Goal: Task Accomplishment & Management: Manage account settings

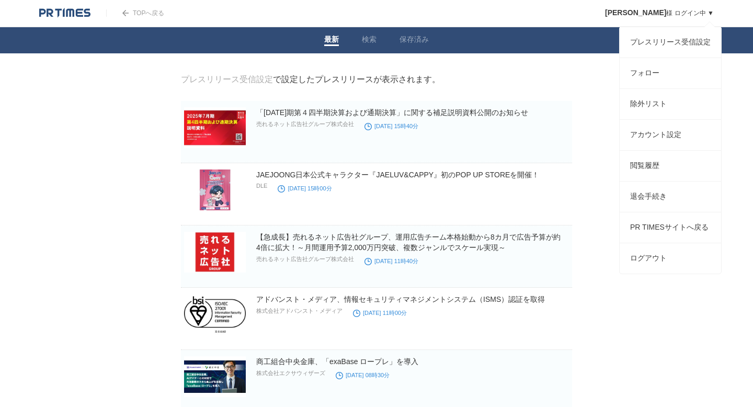
click at [648, 14] on span "[PERSON_NAME]" at bounding box center [635, 12] width 61 height 8
click at [641, 69] on link "フォロー" at bounding box center [669, 73] width 101 height 30
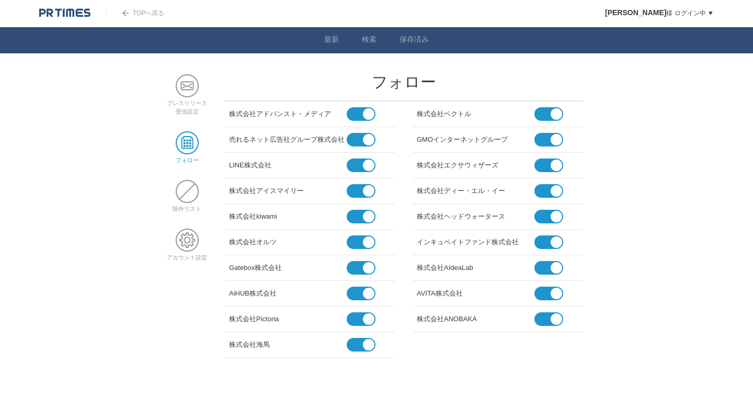
click at [361, 166] on span at bounding box center [357, 165] width 20 height 14
click at [0, 0] on input "checkbox" at bounding box center [0, 0] width 0 height 0
click at [544, 115] on span at bounding box center [544, 114] width 20 height 14
click at [0, 0] on input "checkbox" at bounding box center [0, 0] width 0 height 0
click at [541, 140] on span at bounding box center [544, 140] width 20 height 14
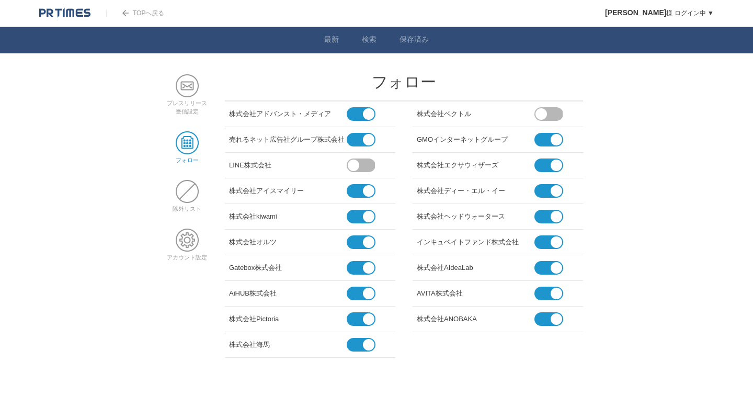
click at [0, 0] on input "checkbox" at bounding box center [0, 0] width 0 height 0
click at [546, 189] on span at bounding box center [544, 191] width 20 height 14
click at [0, 0] on input "checkbox" at bounding box center [0, 0] width 0 height 0
click at [544, 243] on span at bounding box center [544, 242] width 20 height 14
click at [0, 0] on input "checkbox" at bounding box center [0, 0] width 0 height 0
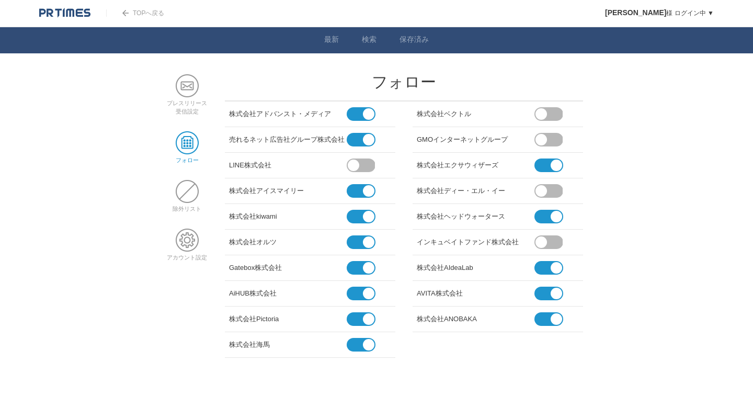
click at [131, 16] on link "TOPへ戻る" at bounding box center [135, 12] width 58 height 7
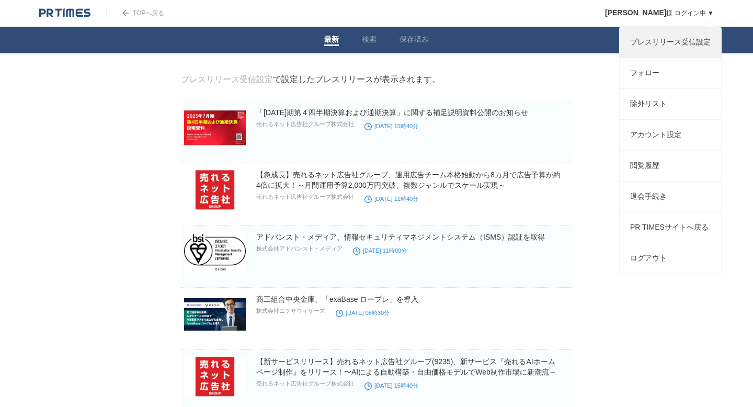
click at [659, 49] on link "プレスリリース受信設定" at bounding box center [669, 42] width 101 height 30
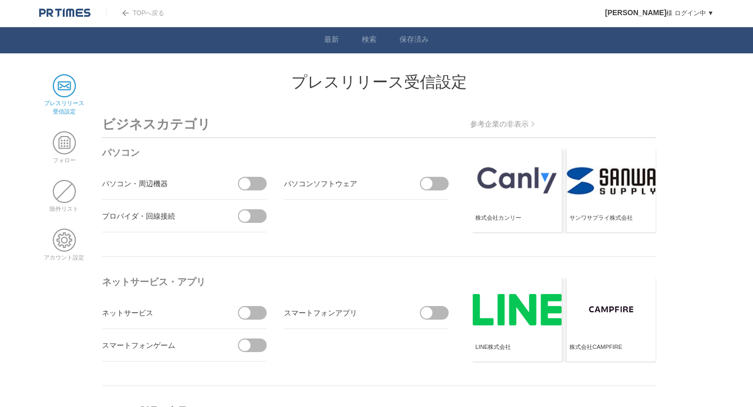
click at [251, 186] on span at bounding box center [256, 184] width 22 height 14
click at [0, 0] on input "checkbox" at bounding box center [0, 0] width 0 height 0
click at [72, 141] on span at bounding box center [64, 142] width 23 height 23
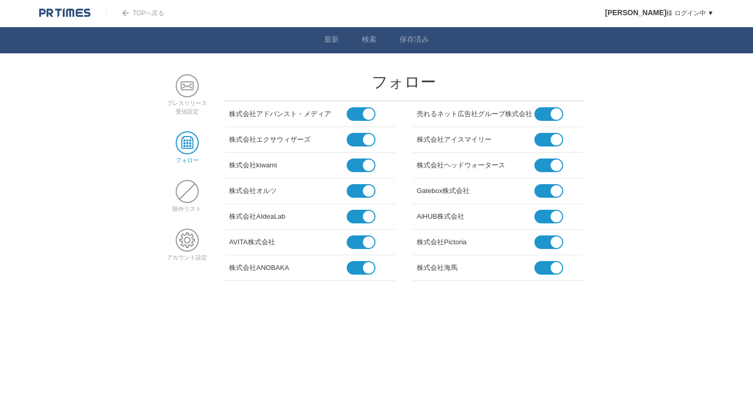
click at [428, 216] on div "AiHUB株式会社" at bounding box center [476, 214] width 118 height 13
click at [331, 42] on link "最新" at bounding box center [331, 40] width 15 height 11
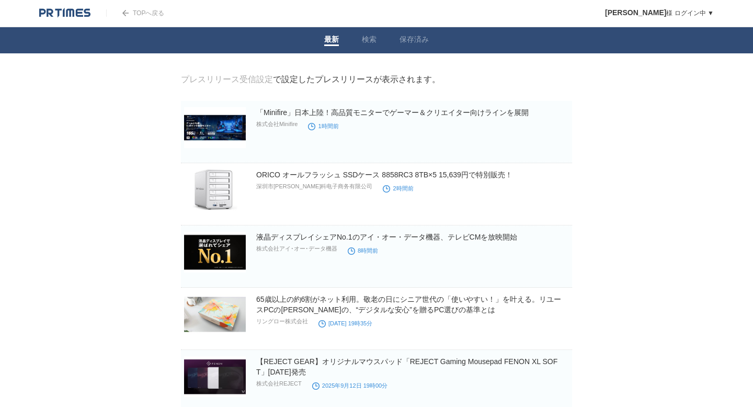
click at [147, 16] on link "TOPへ戻る" at bounding box center [135, 12] width 58 height 7
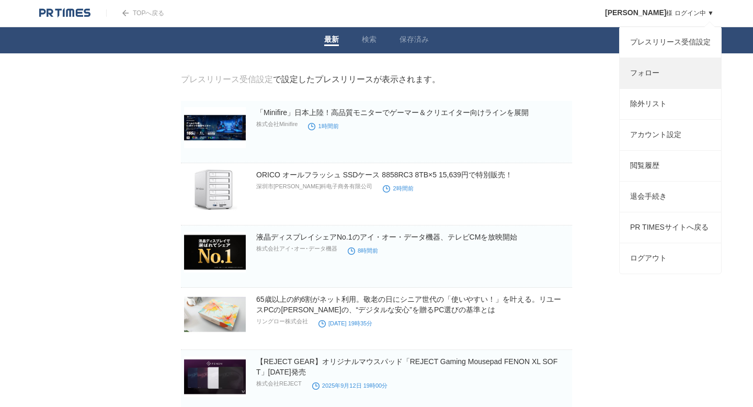
click at [652, 74] on link "フォロー" at bounding box center [669, 73] width 101 height 30
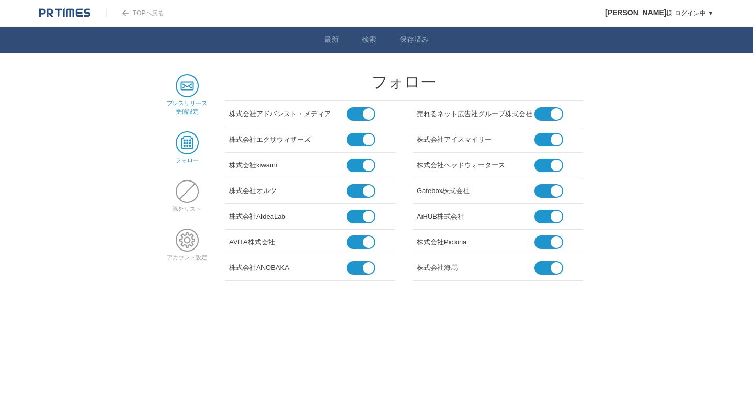
click at [180, 89] on span at bounding box center [187, 85] width 23 height 23
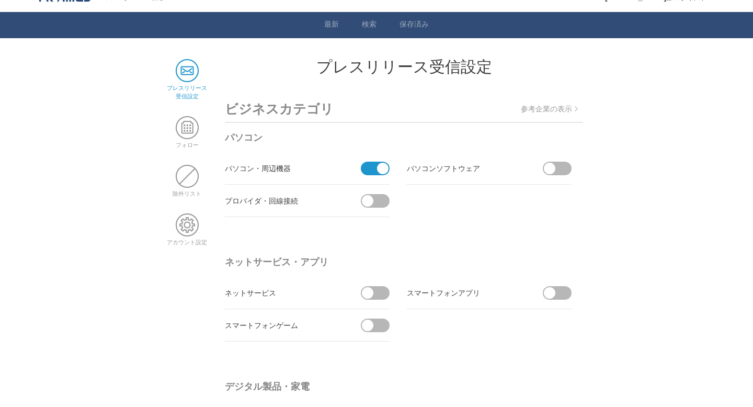
scroll to position [8, 0]
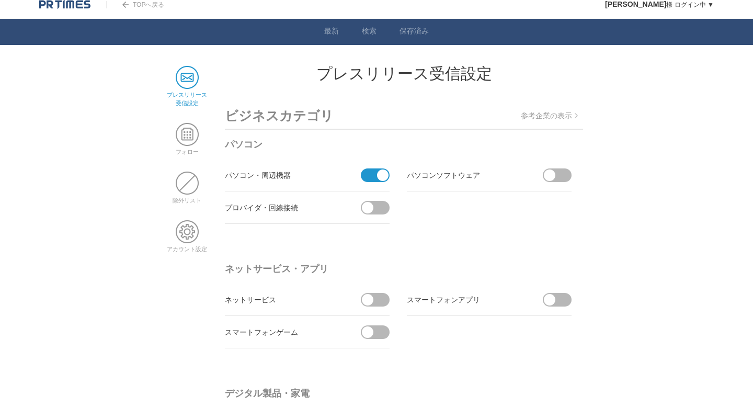
click at [536, 116] on p "参考企業の表示" at bounding box center [549, 115] width 57 height 9
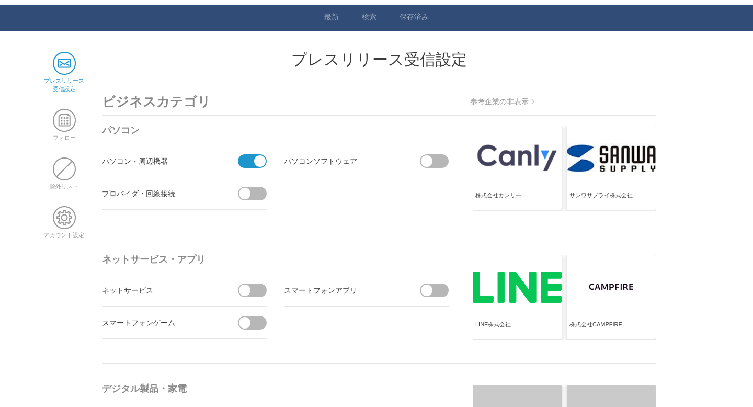
scroll to position [25, 0]
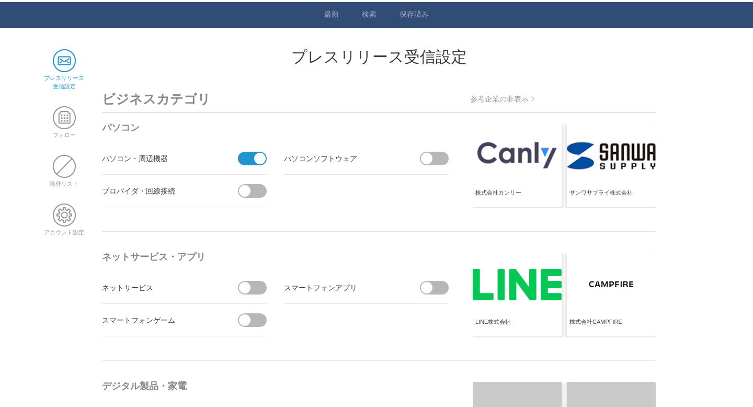
click at [246, 161] on span at bounding box center [249, 159] width 22 height 14
click at [0, 0] on input "checkbox" at bounding box center [0, 0] width 0 height 0
click at [66, 108] on span at bounding box center [64, 117] width 23 height 23
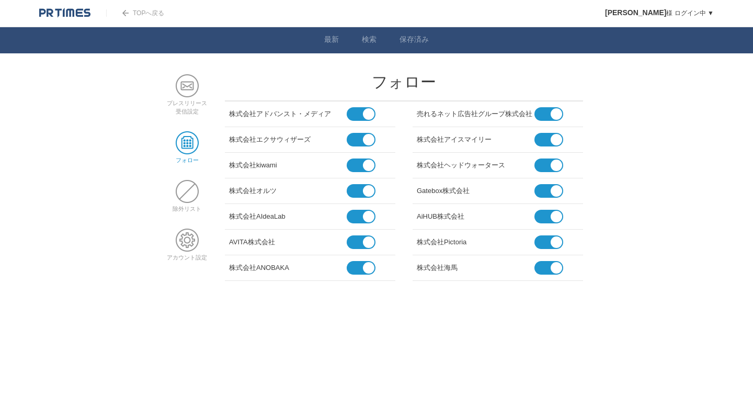
click at [244, 138] on div "株式会社エクサウィザーズ" at bounding box center [288, 137] width 118 height 13
click at [281, 136] on div "株式会社エクサウィザーズ" at bounding box center [288, 137] width 118 height 13
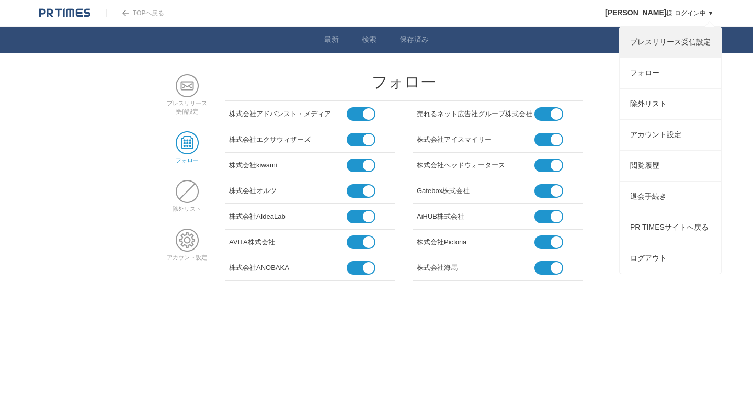
click at [651, 33] on link "プレスリリース受信設定" at bounding box center [669, 42] width 101 height 30
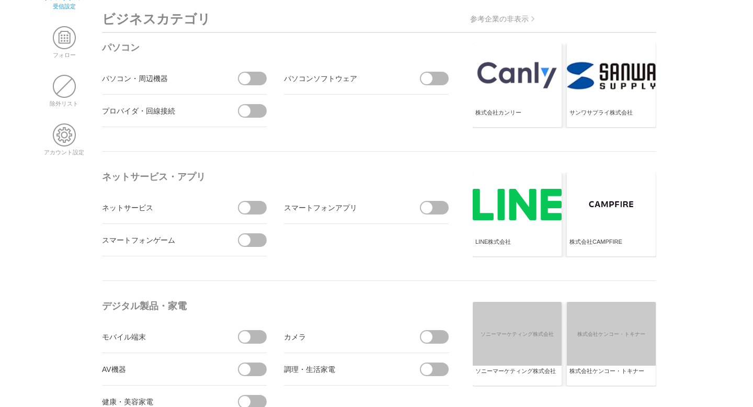
scroll to position [108, 0]
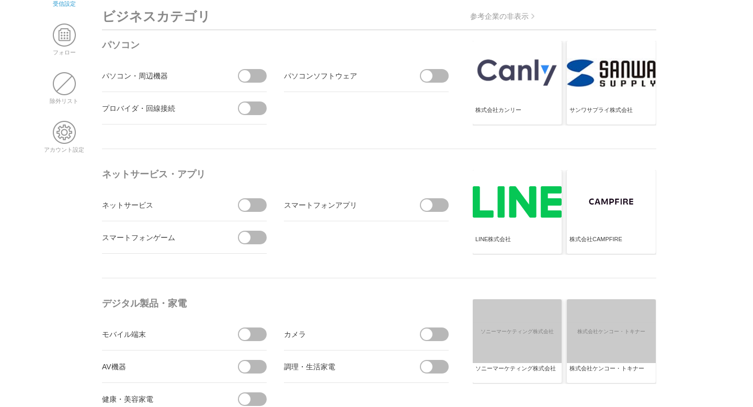
click at [259, 208] on span at bounding box center [256, 205] width 22 height 14
click at [0, 0] on input "checkbox" at bounding box center [0, 0] width 0 height 0
click at [426, 204] on span at bounding box center [426, 204] width 11 height 11
click at [0, 0] on input "checkbox" at bounding box center [0, 0] width 0 height 0
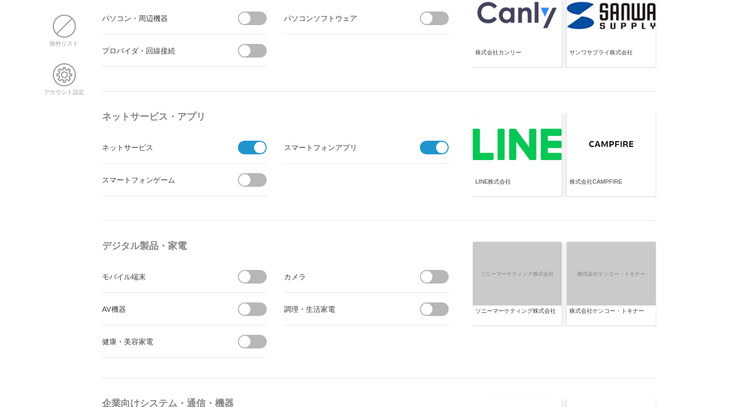
scroll to position [0, 0]
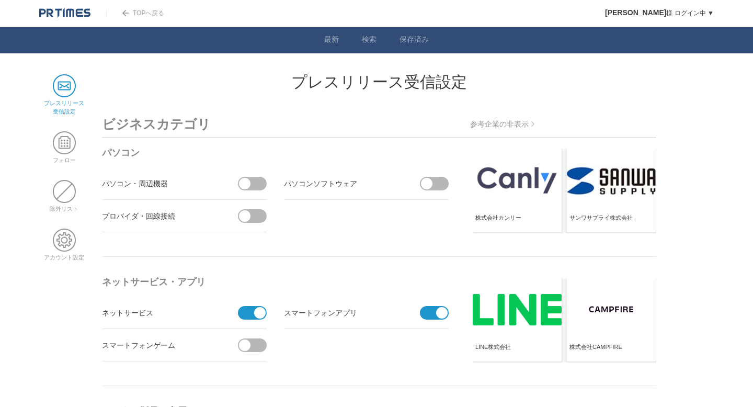
click at [136, 10] on link "TOPへ戻る" at bounding box center [135, 12] width 58 height 7
